Goal: Task Accomplishment & Management: Use online tool/utility

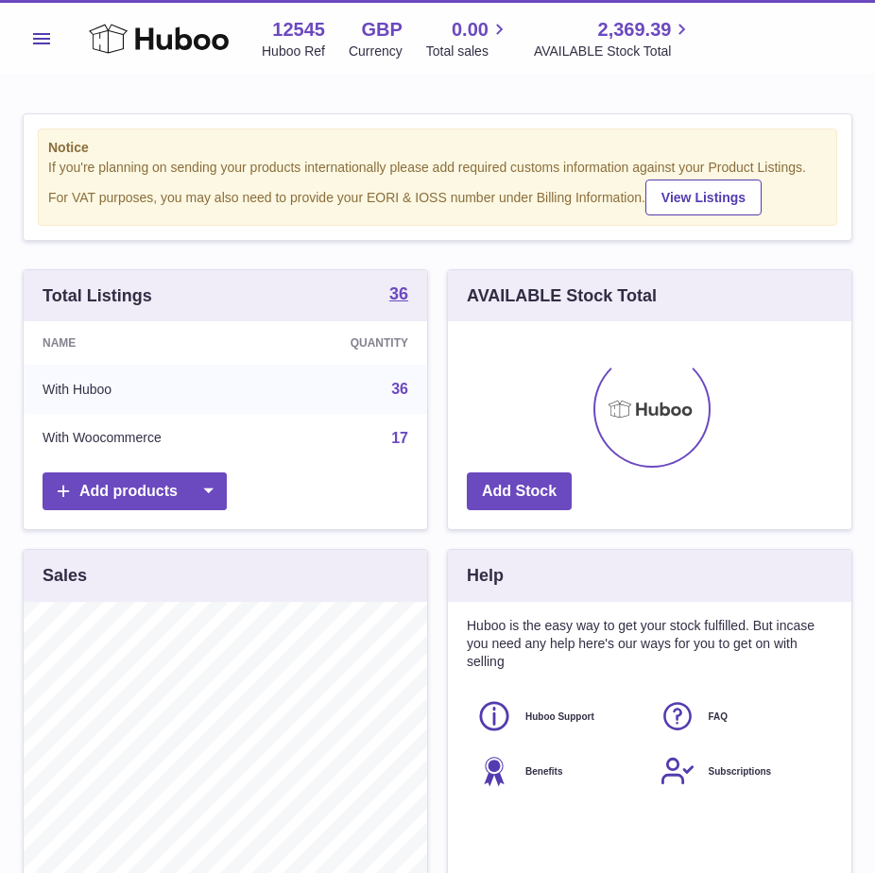
scroll to position [295, 403]
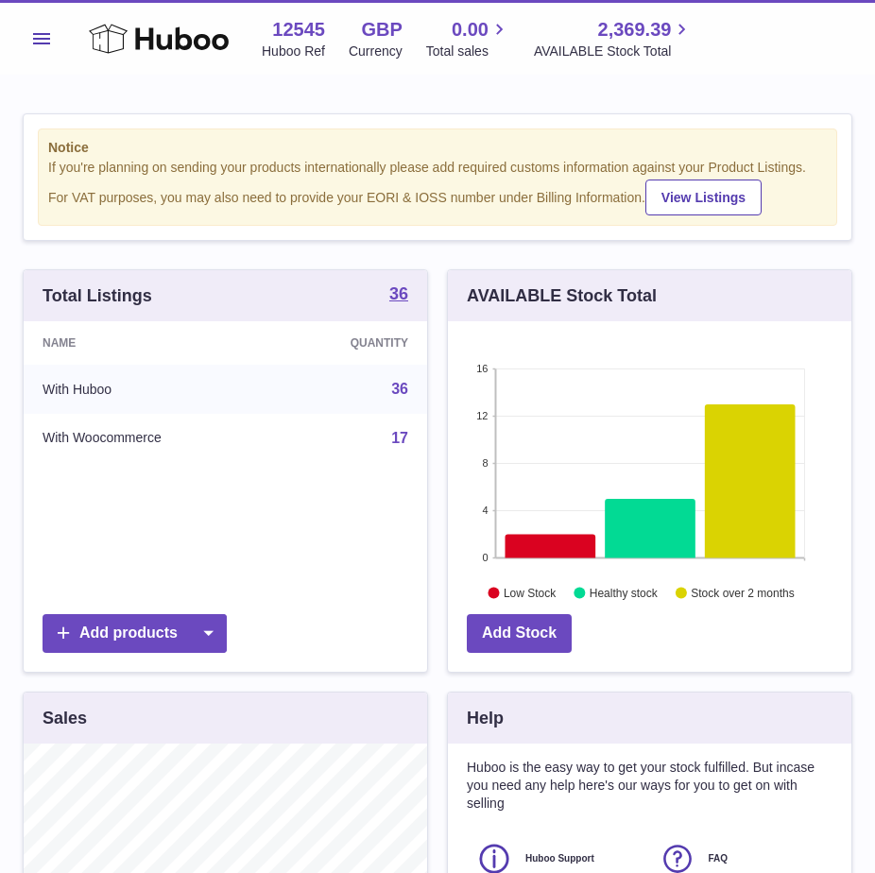
click at [43, 46] on button "Menu" at bounding box center [42, 39] width 38 height 38
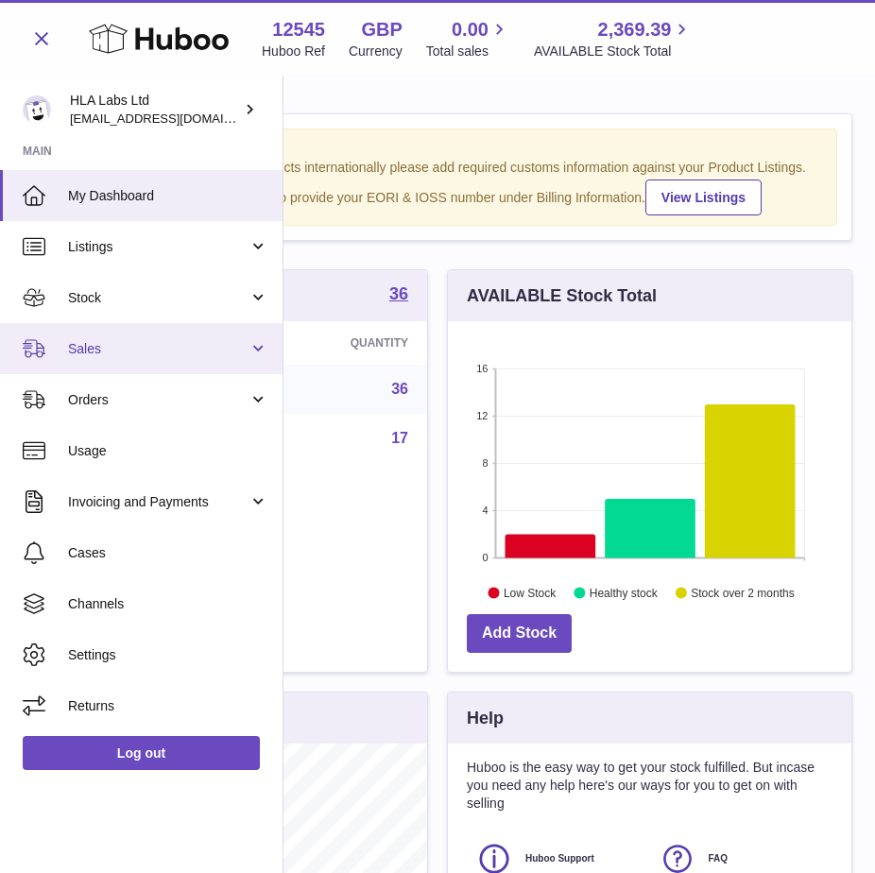
click at [68, 343] on link "Sales" at bounding box center [141, 348] width 282 height 51
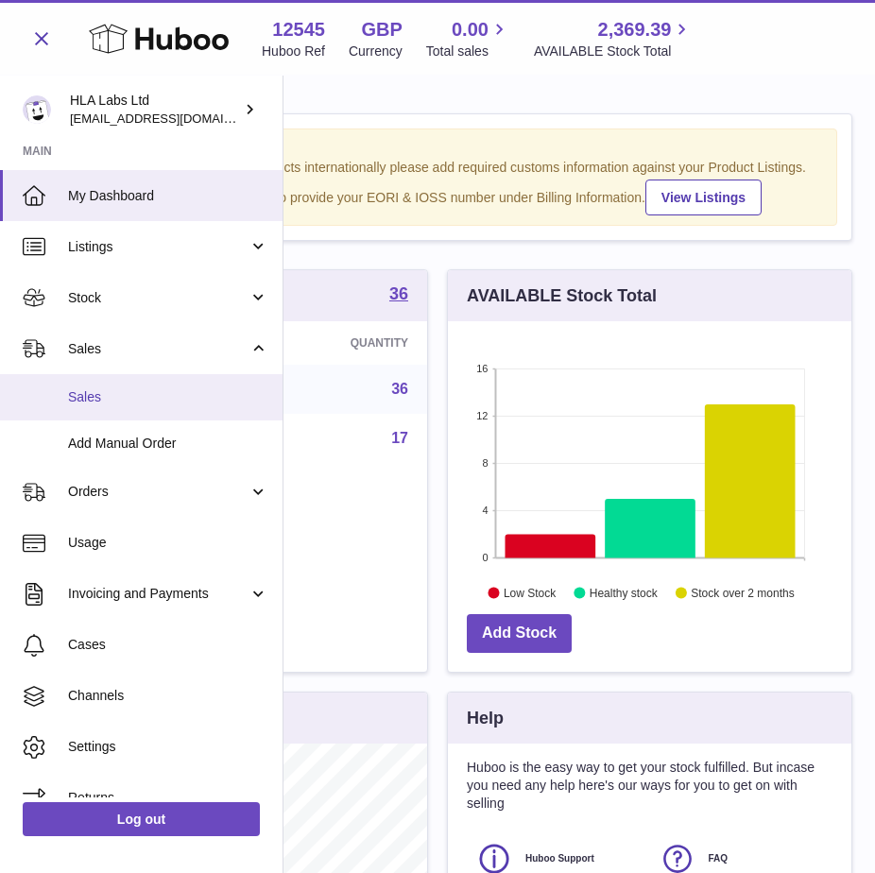
click at [66, 395] on link "Sales" at bounding box center [141, 397] width 282 height 46
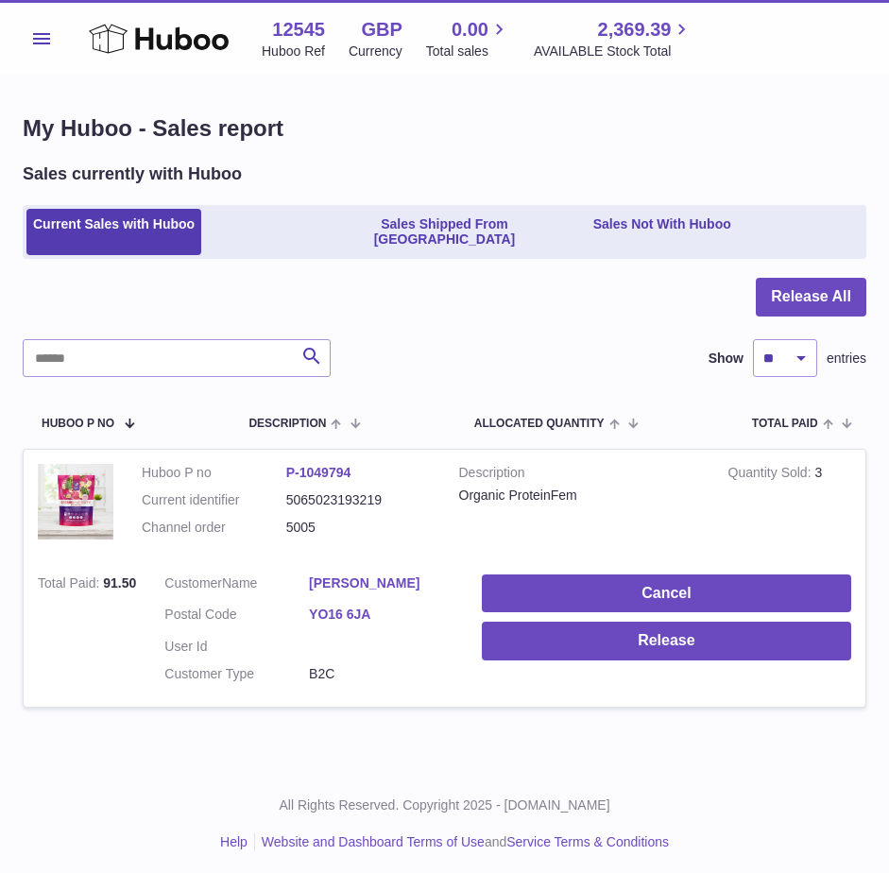
click at [777, 98] on div "My Huboo - Sales report Sales currently with Huboo Current Sales with Huboo Sal…" at bounding box center [444, 422] width 889 height 692
click at [495, 319] on div at bounding box center [445, 308] width 844 height 61
drag, startPoint x: 768, startPoint y: 304, endPoint x: 778, endPoint y: 299, distance: 11.8
click at [778, 299] on div "Release All Search Show ** ** ** *** entries Huboo P no Description ALLOCATED Q…" at bounding box center [445, 504] width 844 height 453
drag, startPoint x: 778, startPoint y: 299, endPoint x: 785, endPoint y: 282, distance: 17.4
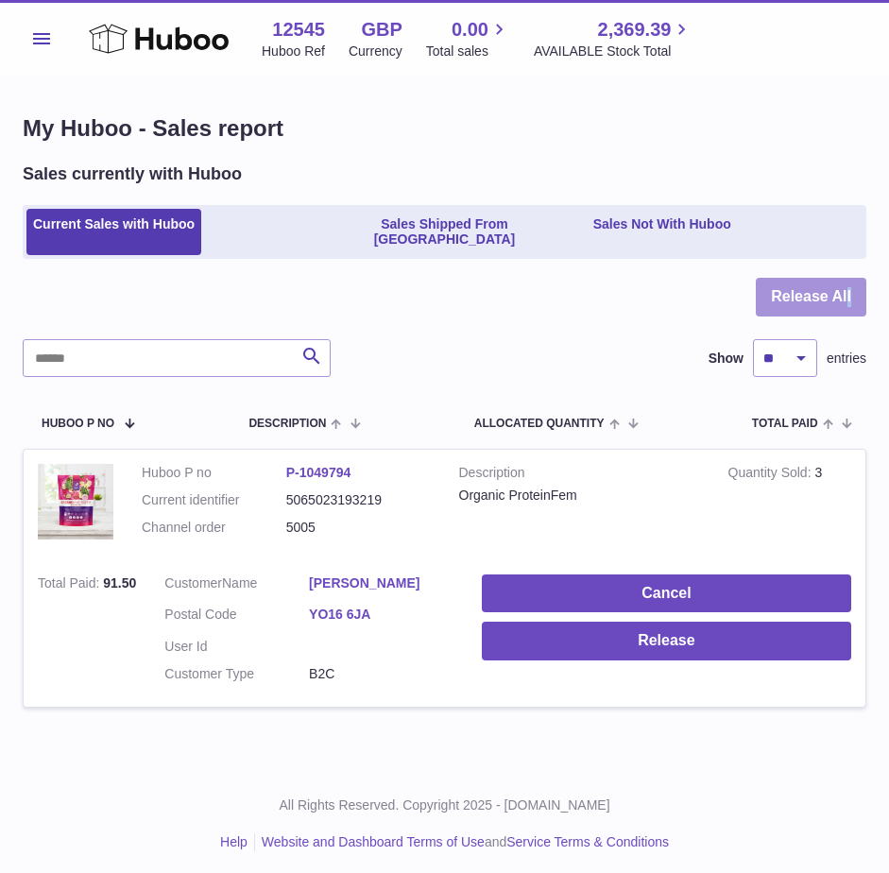
click at [785, 282] on button "Release All" at bounding box center [811, 297] width 111 height 39
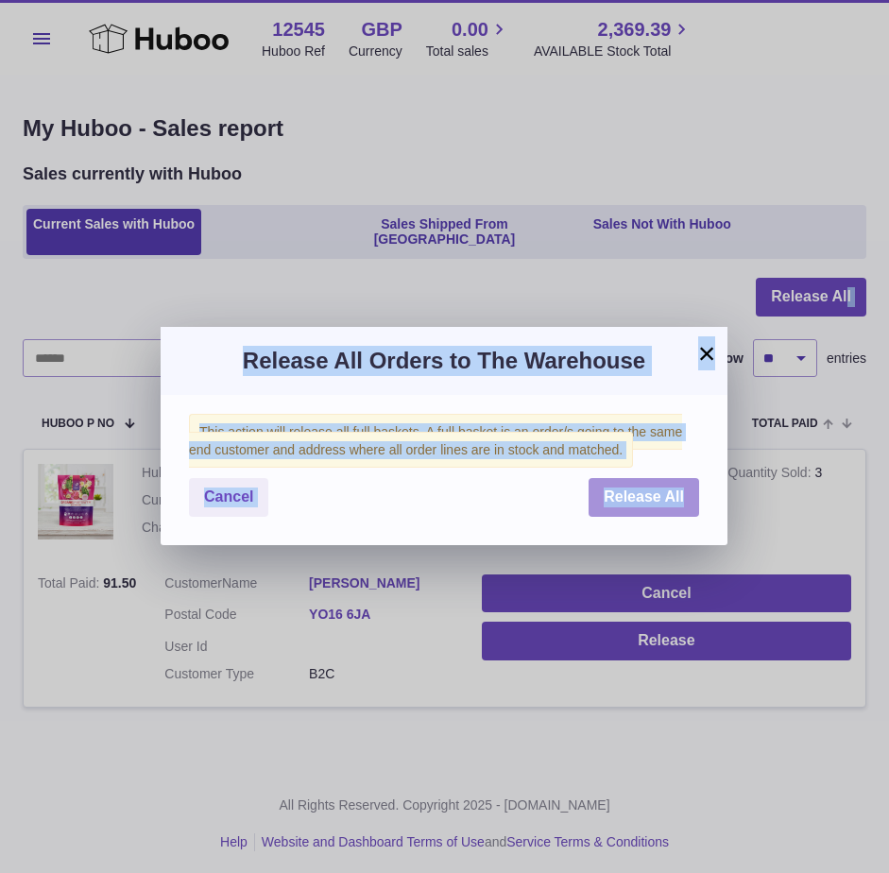
click at [642, 493] on span "Release All" at bounding box center [644, 496] width 80 height 16
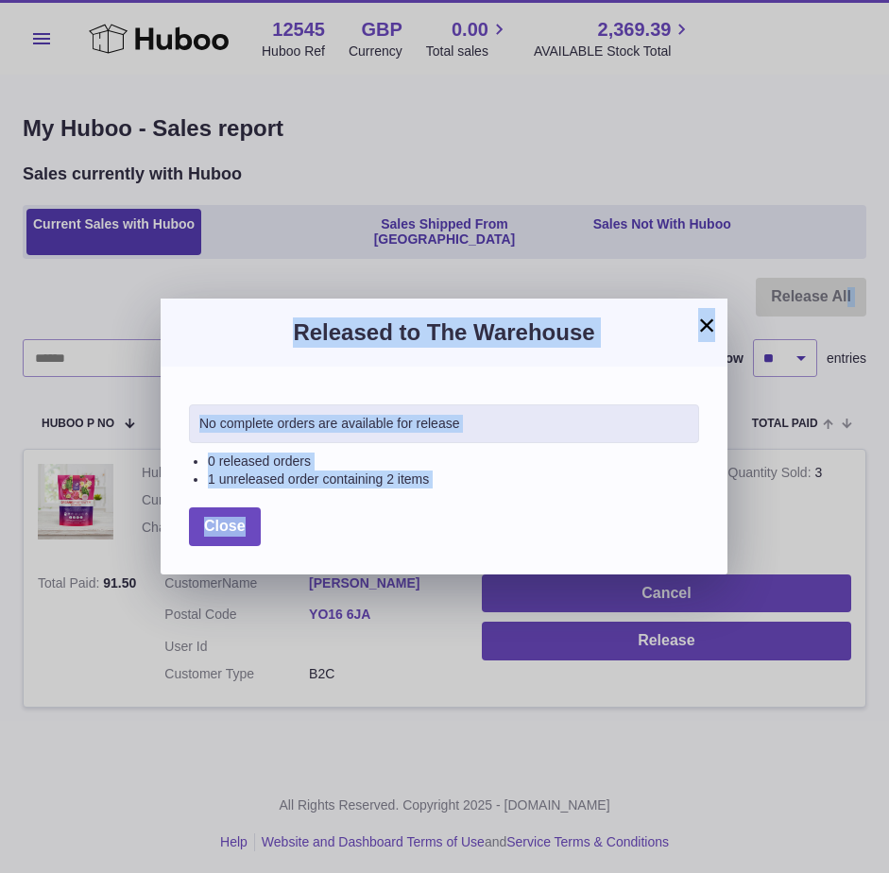
click at [709, 329] on button "×" at bounding box center [706, 325] width 23 height 23
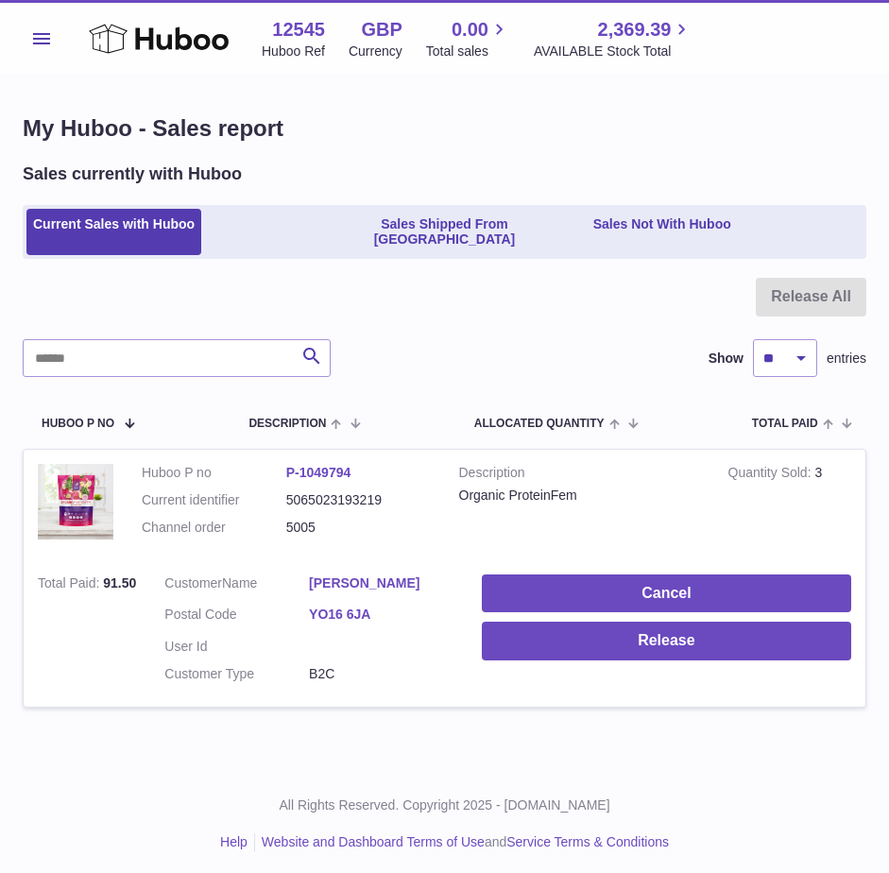
click at [230, 731] on div "My Huboo - Sales report Sales currently with Huboo Current Sales with Huboo Sal…" at bounding box center [444, 422] width 889 height 692
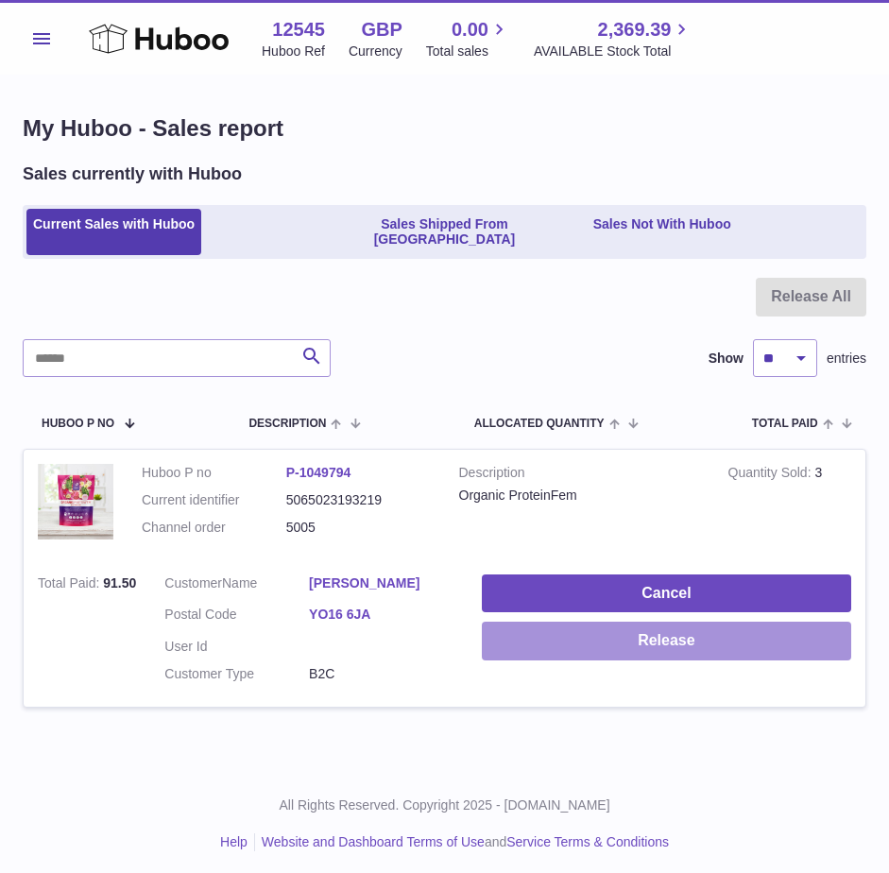
click at [531, 622] on button "Release" at bounding box center [666, 641] width 369 height 39
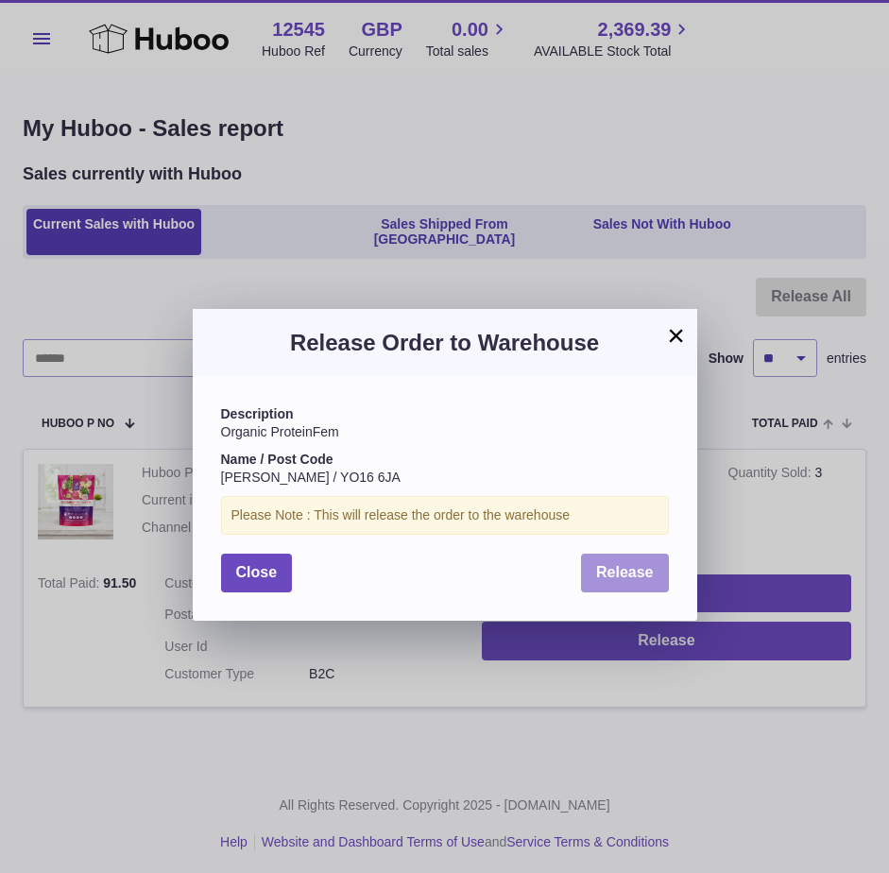
click at [602, 554] on button "Release" at bounding box center [625, 573] width 88 height 39
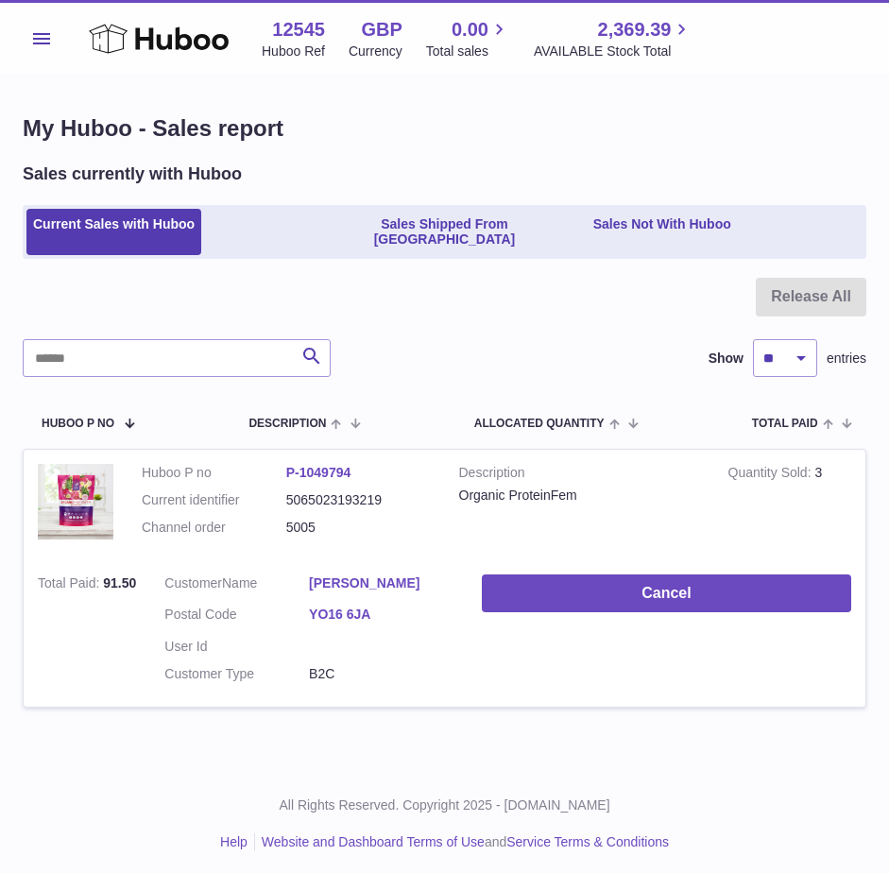
click at [557, 278] on div at bounding box center [445, 308] width 844 height 61
click at [814, 88] on div "My Huboo - Sales report Sales currently with Huboo Current Sales with Huboo Sal…" at bounding box center [444, 422] width 889 height 692
drag, startPoint x: 305, startPoint y: 508, endPoint x: 282, endPoint y: 514, distance: 23.4
click at [282, 514] on dl "Huboo P no P-1049794 Current identifier 5065023193219 Channel order 5005" at bounding box center [286, 505] width 289 height 82
copy dl "5005"
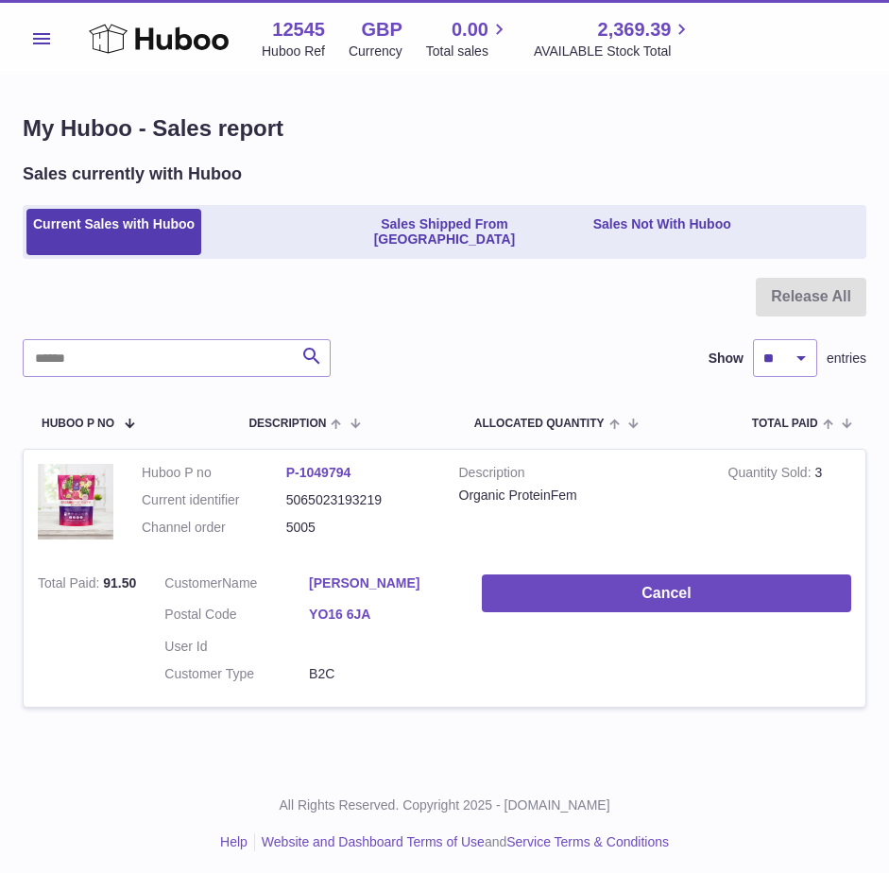
click at [606, 339] on div "Search Show ** ** ** *** entries" at bounding box center [445, 358] width 844 height 38
click at [52, 39] on button "Menu" at bounding box center [42, 39] width 38 height 38
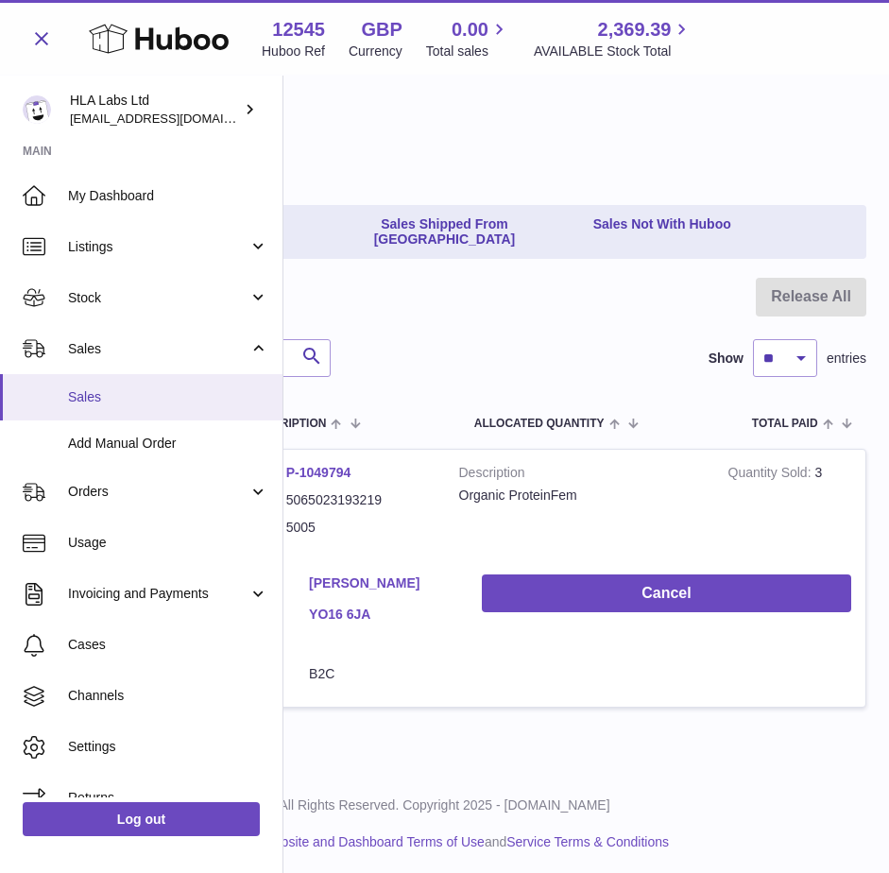
click at [86, 398] on span "Sales" at bounding box center [168, 397] width 200 height 18
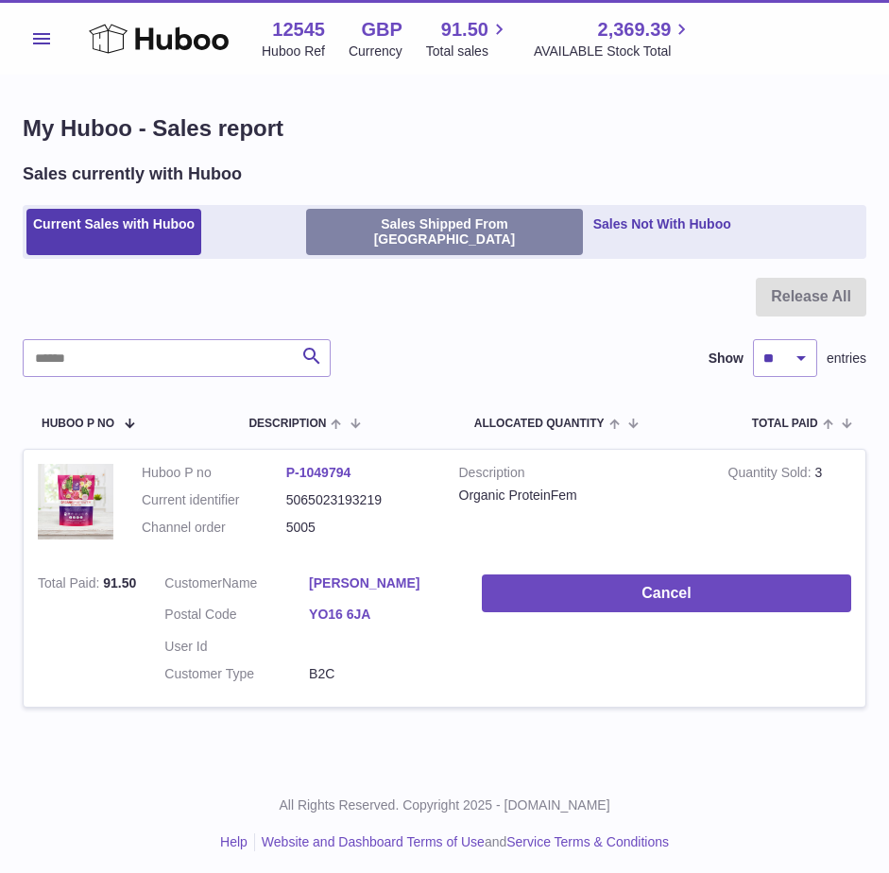
click at [358, 219] on link "Sales Shipped From [GEOGRAPHIC_DATA]" at bounding box center [444, 232] width 276 height 47
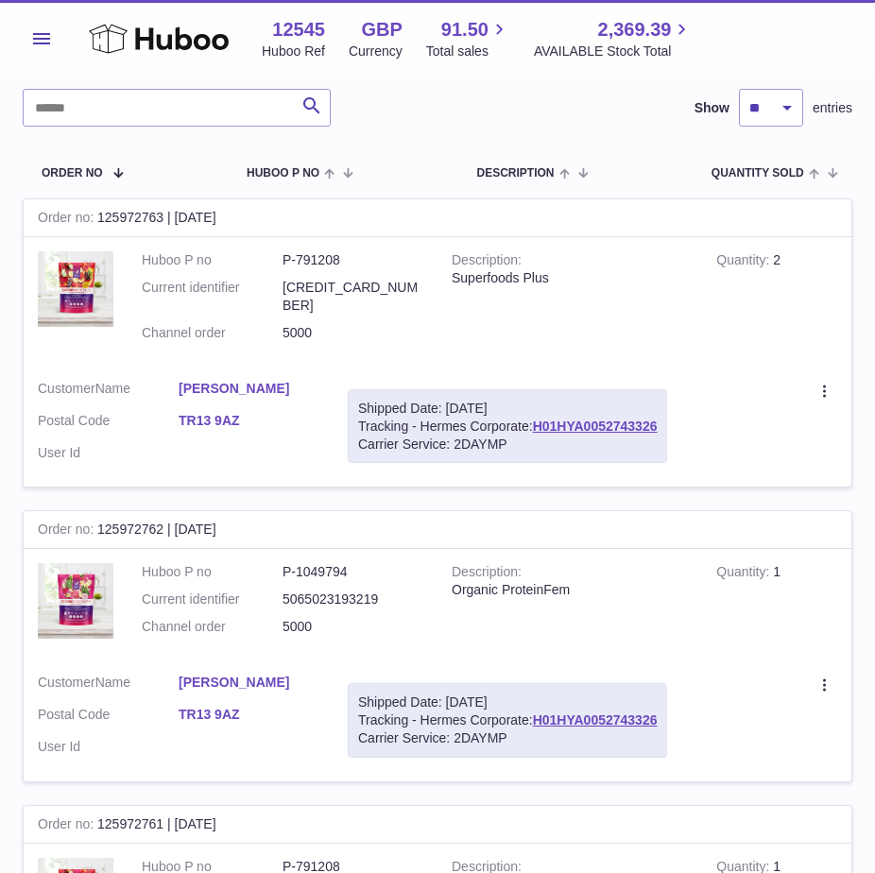
scroll to position [189, 0]
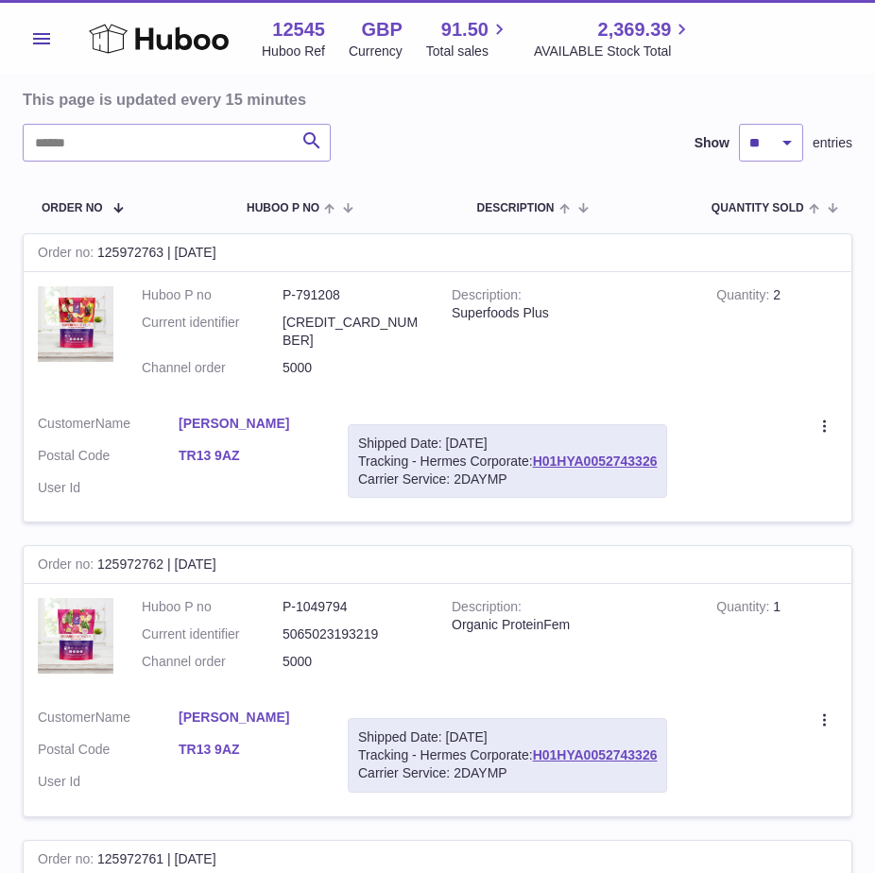
drag, startPoint x: 555, startPoint y: 99, endPoint x: 255, endPoint y: 291, distance: 355.6
drag, startPoint x: 153, startPoint y: 139, endPoint x: 144, endPoint y: 149, distance: 14.0
click at [151, 143] on input "text" at bounding box center [177, 143] width 308 height 38
paste input "**********"
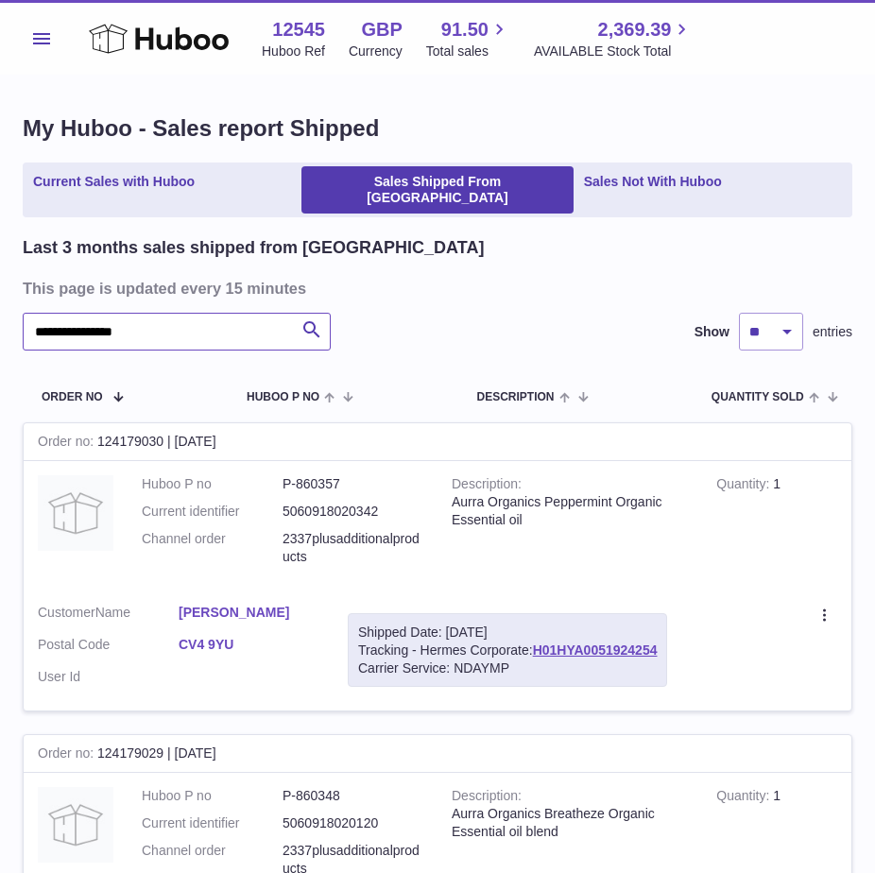
type input "**********"
click at [39, 36] on span "Menu" at bounding box center [41, 38] width 17 height 11
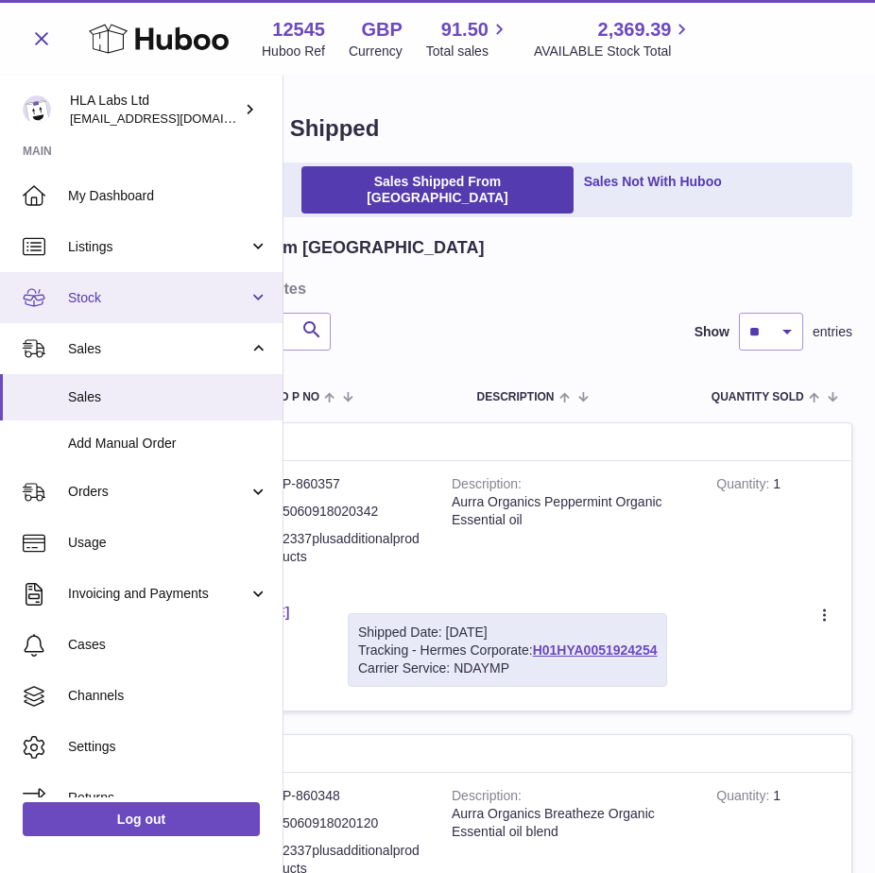
click at [115, 303] on span "Stock" at bounding box center [158, 298] width 180 height 18
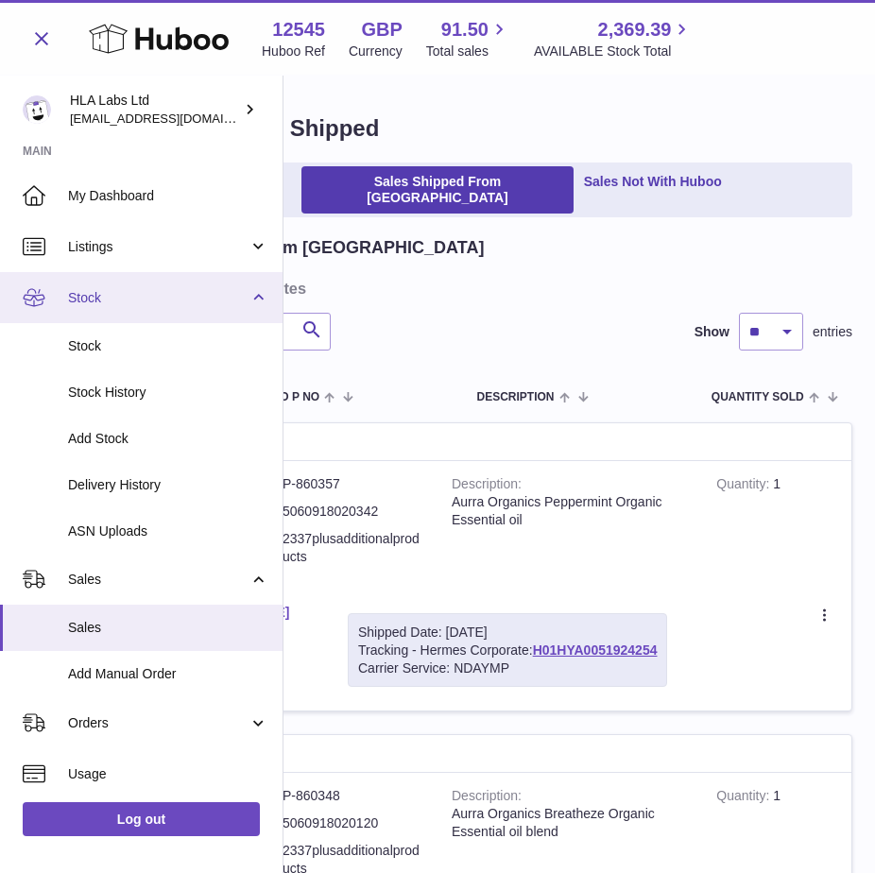
click at [115, 302] on span "Stock" at bounding box center [158, 298] width 180 height 18
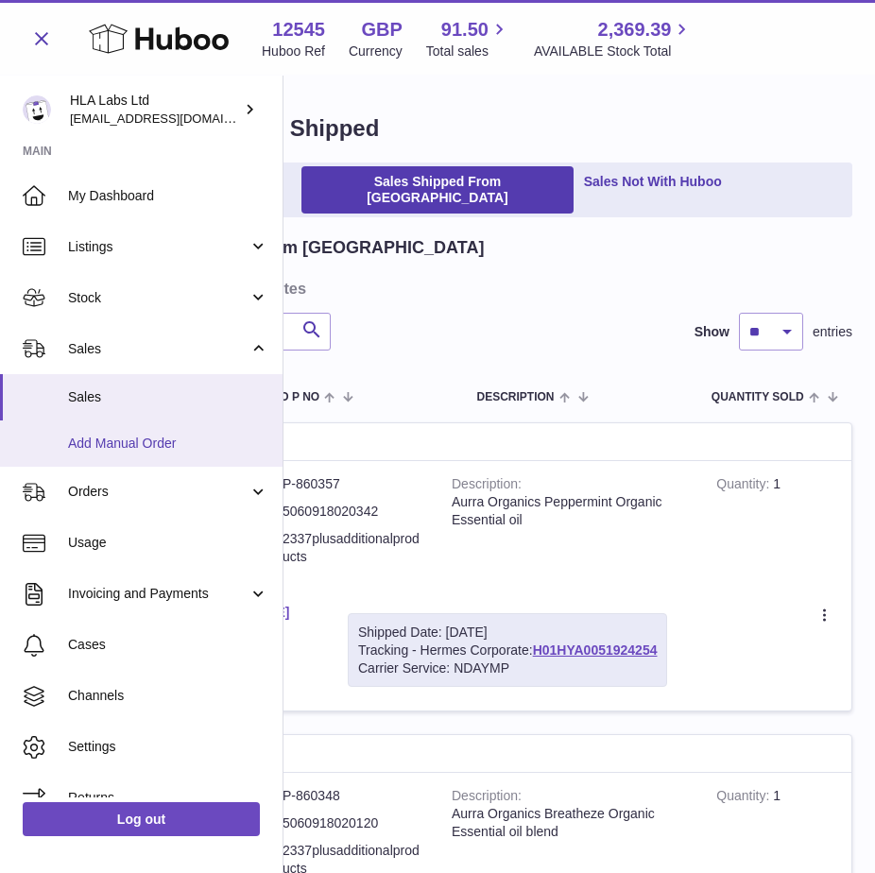
click at [108, 442] on span "Add Manual Order" at bounding box center [168, 444] width 200 height 18
